Goal: Task Accomplishment & Management: Manage account settings

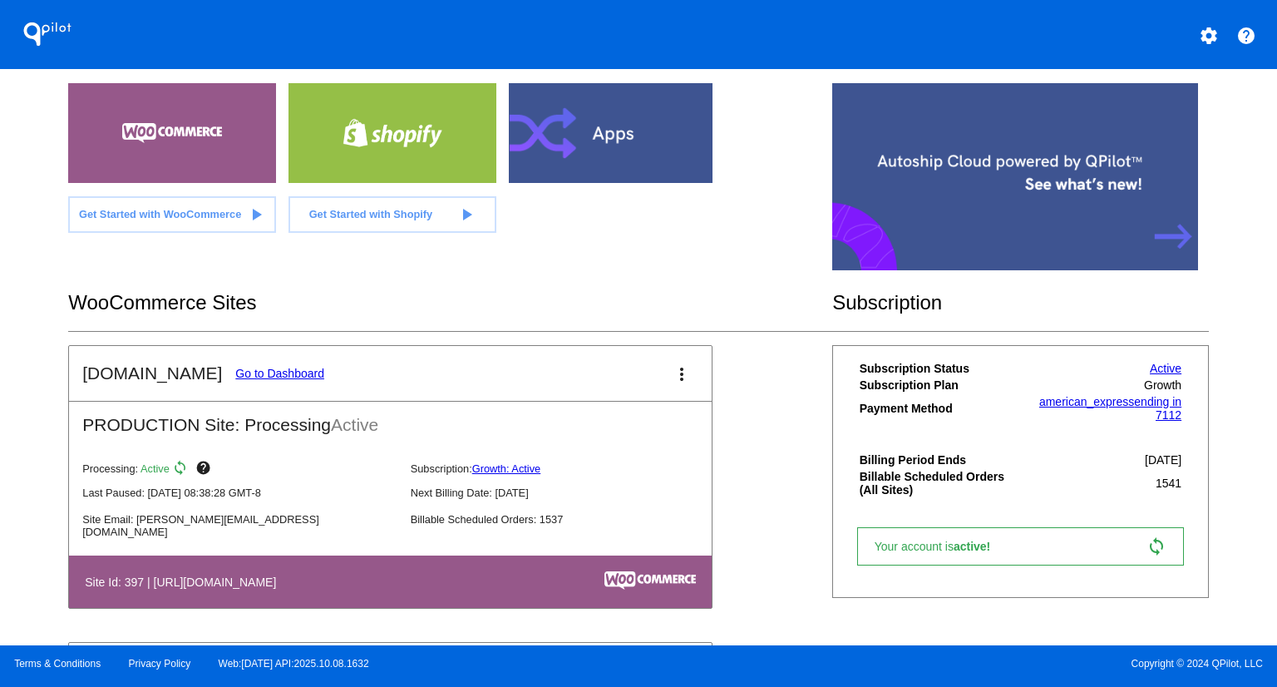
scroll to position [333, 0]
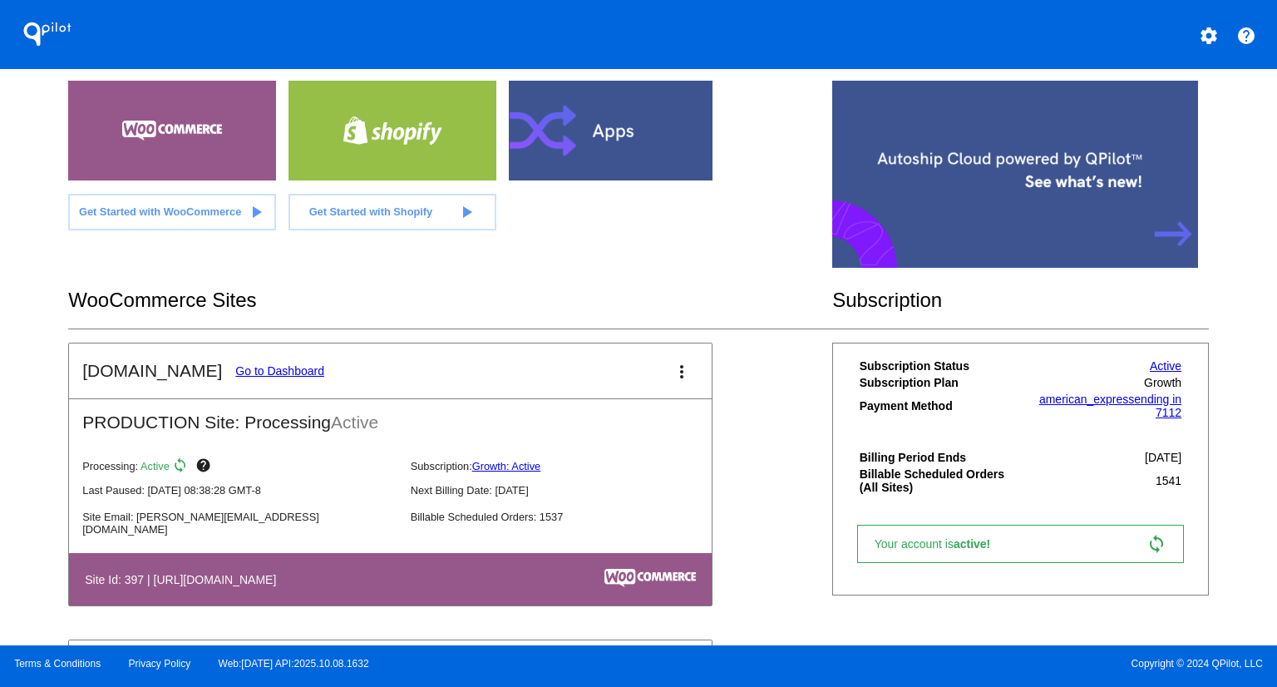
click at [276, 370] on link "Go to Dashboard" at bounding box center [279, 370] width 89 height 13
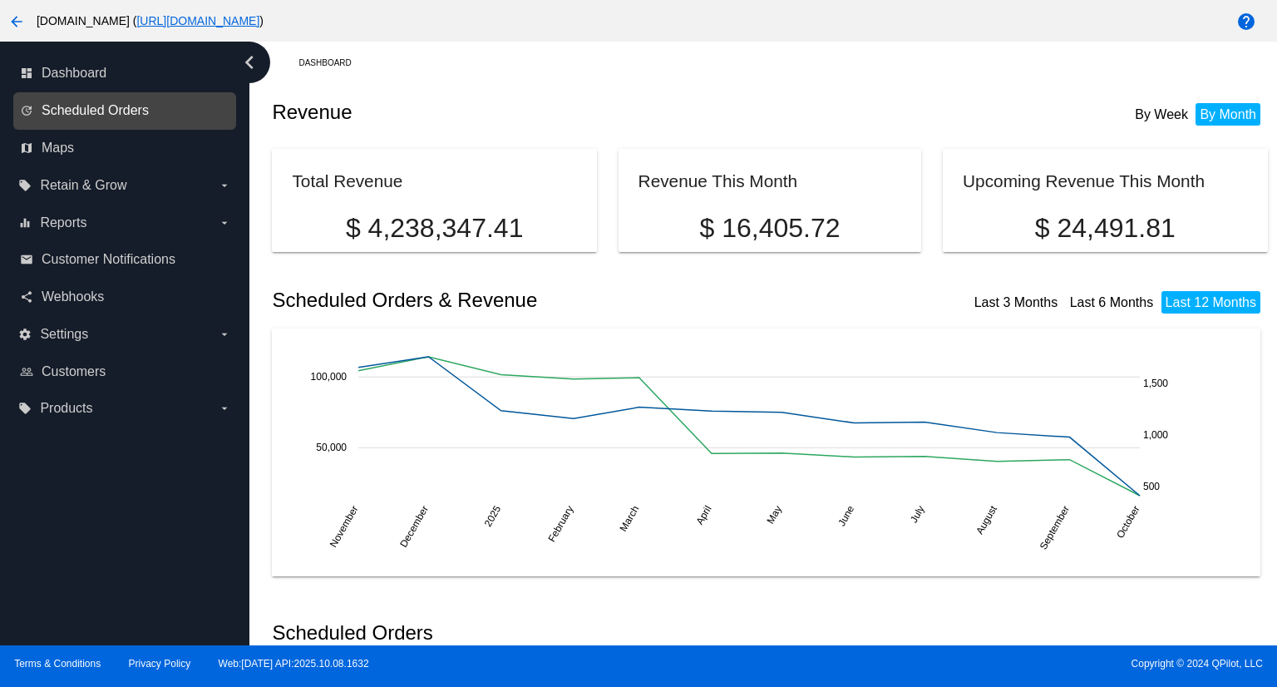
click at [115, 111] on span "Scheduled Orders" at bounding box center [95, 110] width 107 height 15
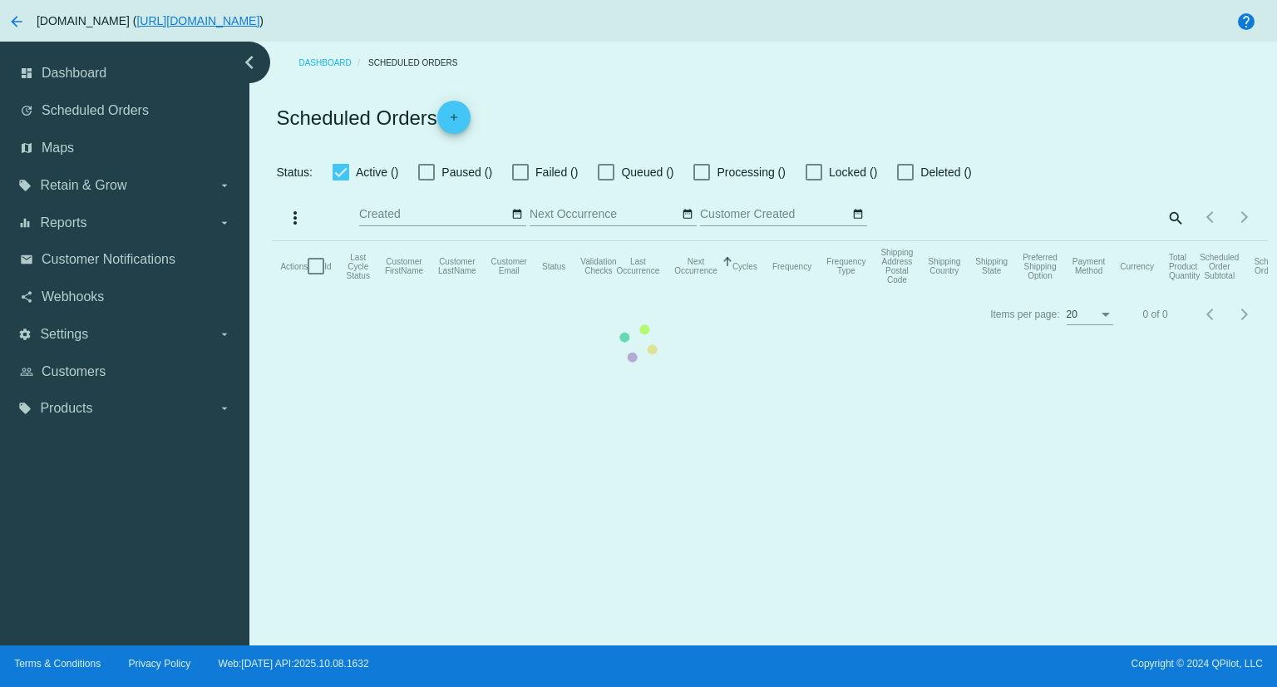
checkbox input "true"
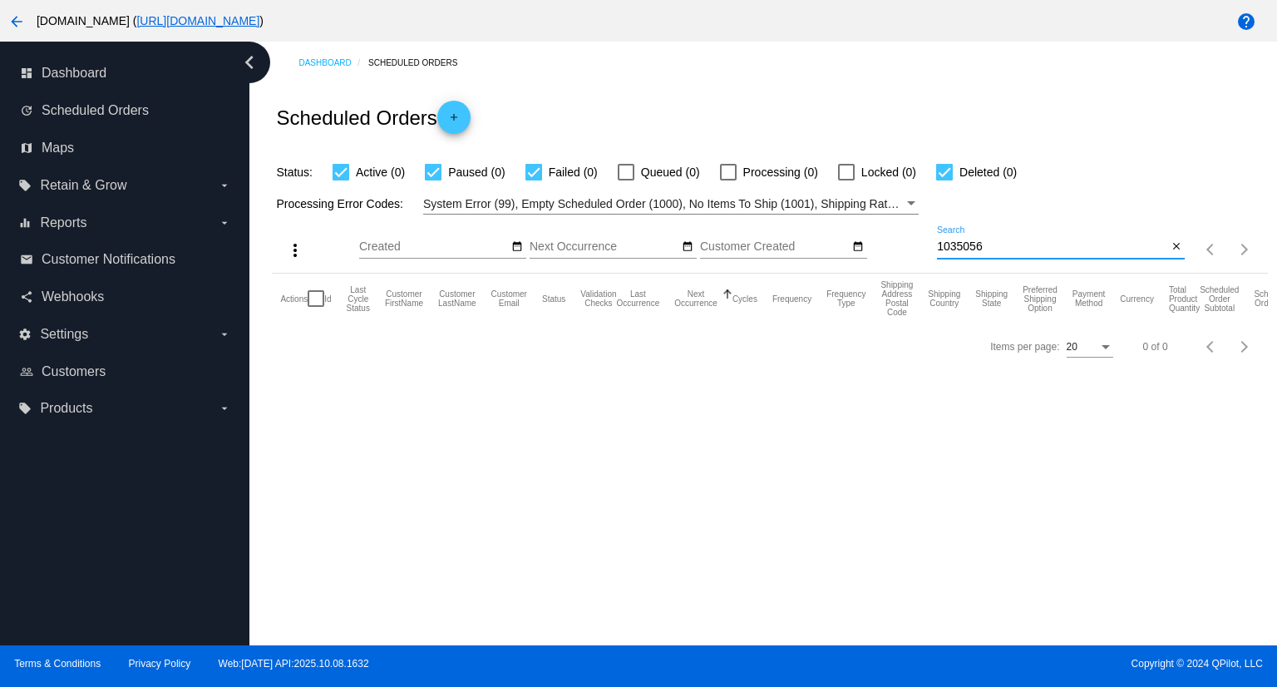
click at [1057, 244] on input "1035056" at bounding box center [1052, 246] width 230 height 13
paste input "[EMAIL_ADDRESS][DOMAIN_NAME]"
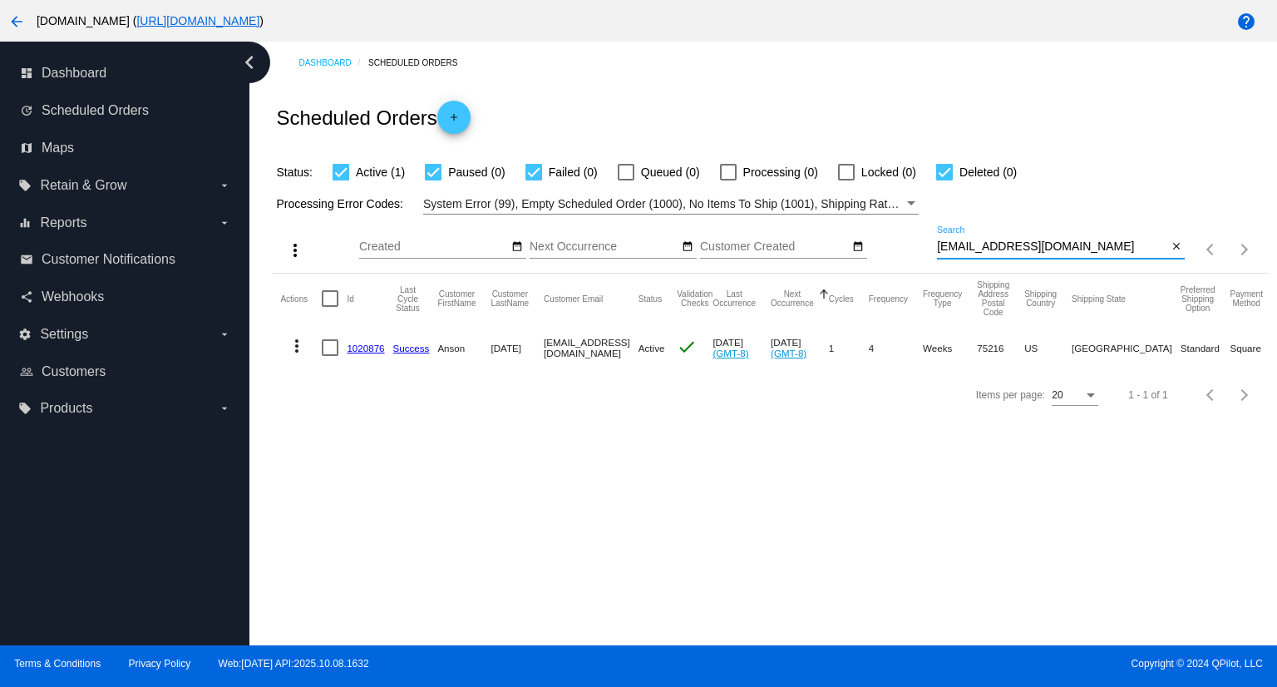
type input "[EMAIL_ADDRESS][DOMAIN_NAME]"
click at [293, 343] on mat-icon "more_vert" at bounding box center [297, 346] width 20 height 20
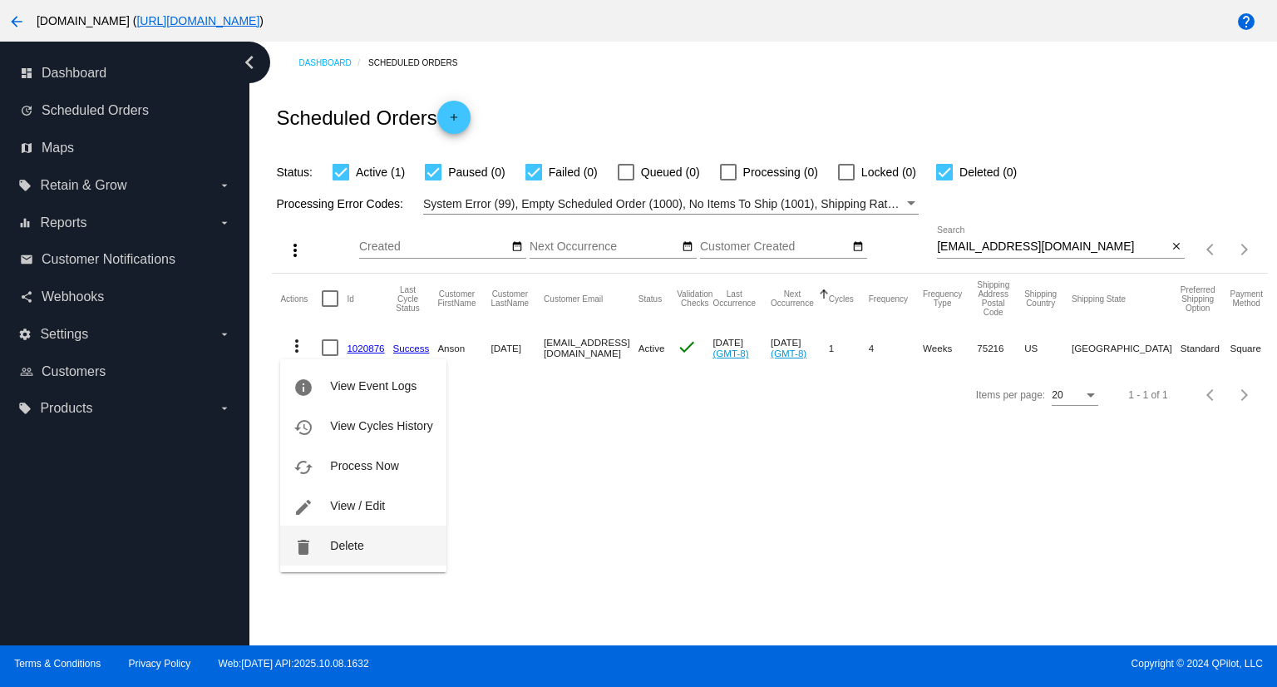
click at [342, 549] on span "Delete" at bounding box center [346, 545] width 33 height 13
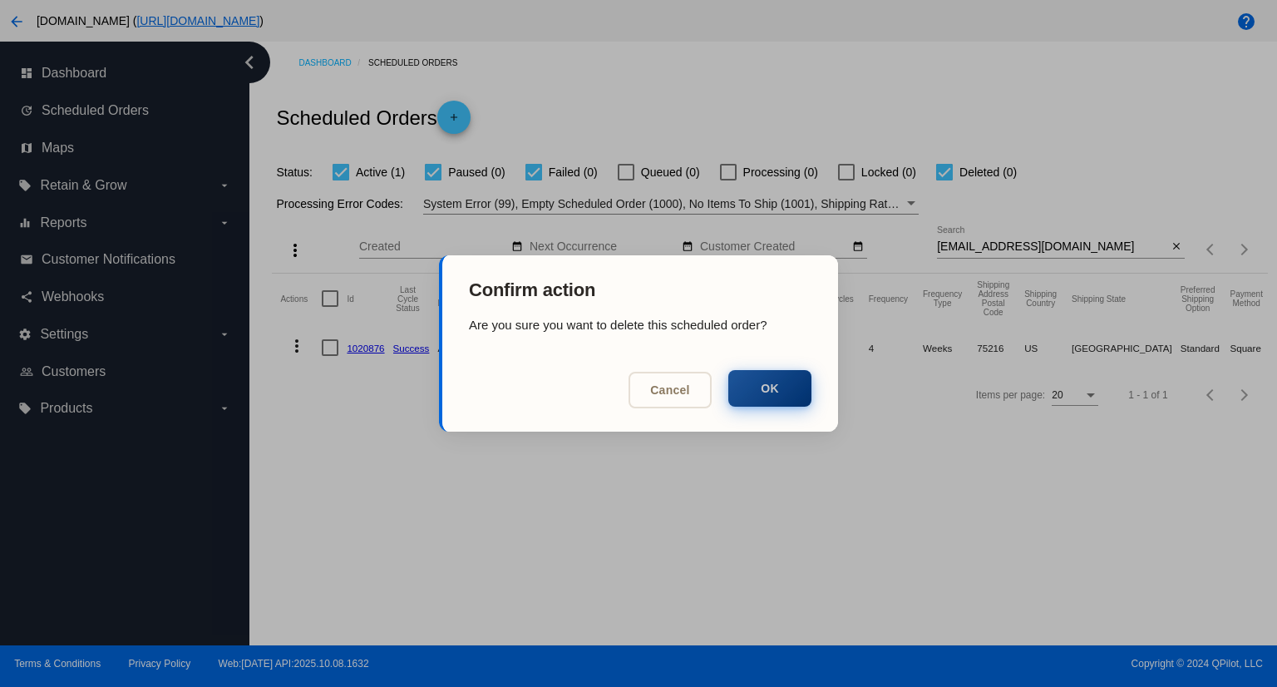
drag, startPoint x: 766, startPoint y: 392, endPoint x: 746, endPoint y: 401, distance: 20.8
click at [766, 392] on button "OK" at bounding box center [769, 388] width 83 height 37
